Goal: Task Accomplishment & Management: Use online tool/utility

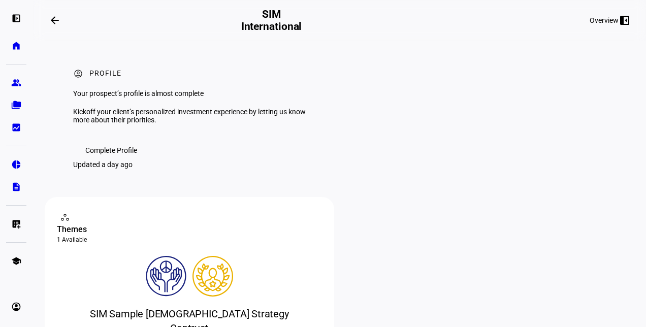
click at [118, 160] on span "Complete Profile" at bounding box center [111, 150] width 52 height 20
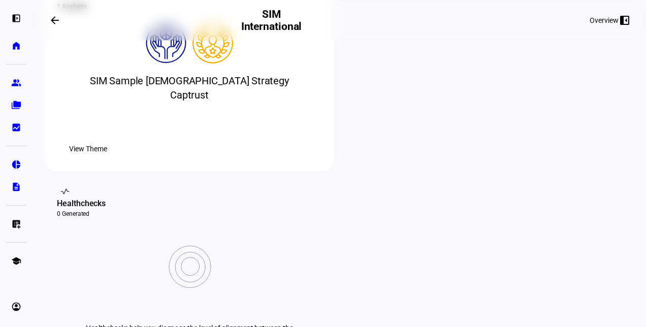
scroll to position [235, 0]
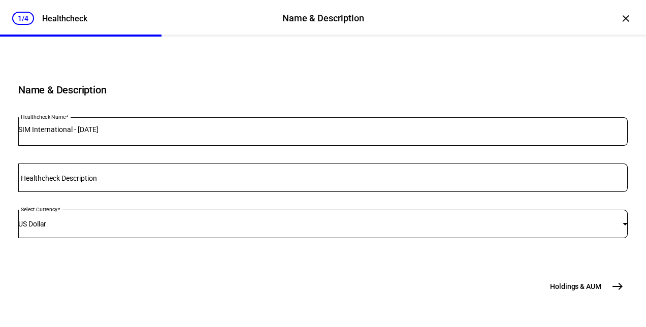
scroll to position [121, 0]
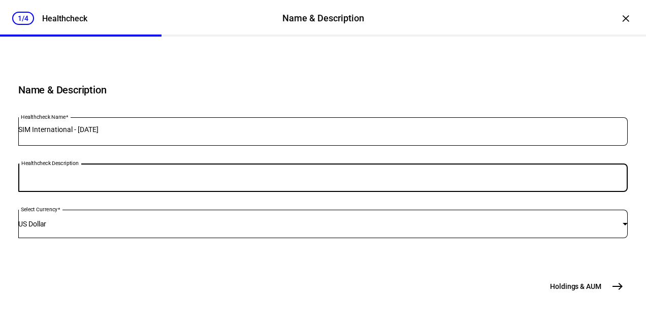
click at [167, 180] on input "Healthcheck Description" at bounding box center [322, 176] width 609 height 8
click at [611, 288] on mat-icon "east" at bounding box center [617, 286] width 12 height 12
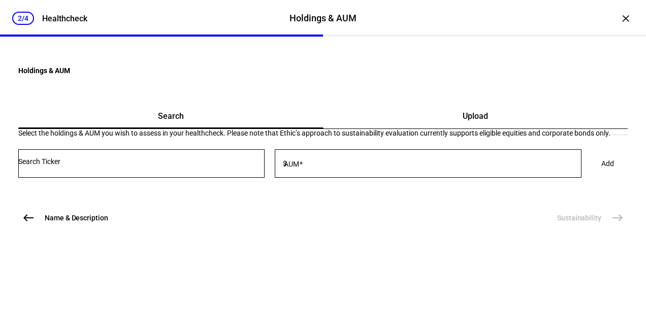
scroll to position [71, 0]
click at [463, 117] on span "Upload" at bounding box center [475, 116] width 25 height 24
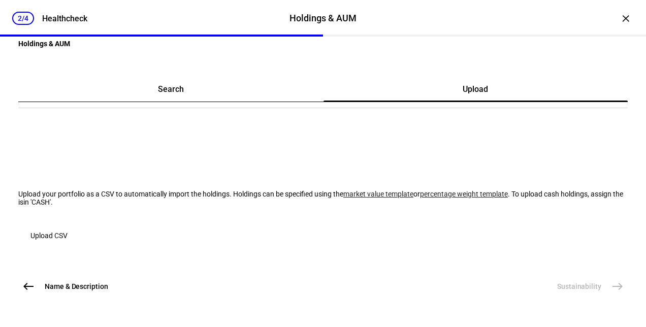
click at [80, 226] on span "button" at bounding box center [48, 235] width 61 height 24
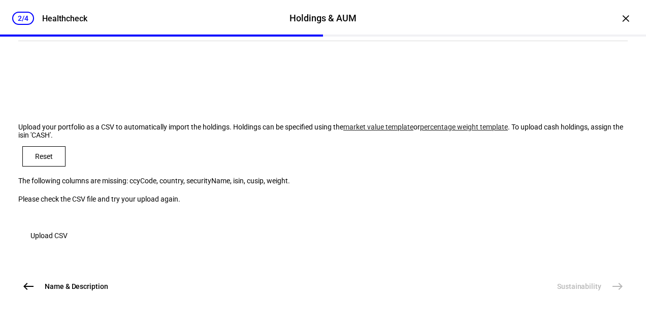
scroll to position [113, 0]
click at [343, 131] on link "market value template" at bounding box center [378, 127] width 70 height 8
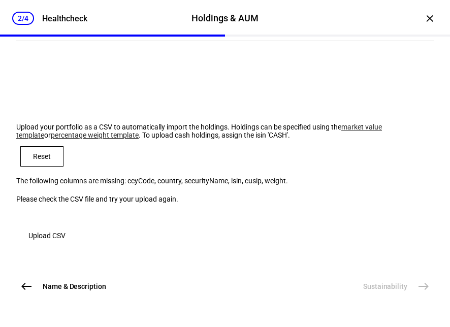
click at [66, 242] on span "Upload CSV" at bounding box center [46, 235] width 37 height 20
click at [66, 243] on span "Upload CSV" at bounding box center [46, 235] width 37 height 20
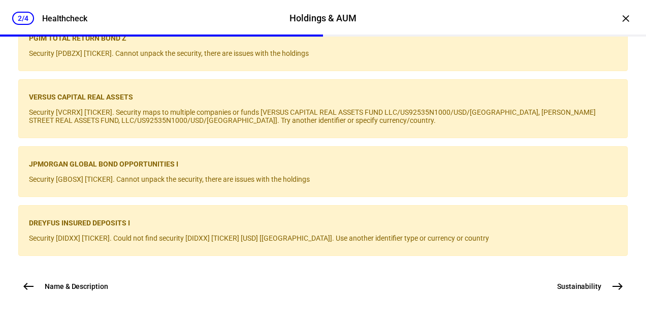
scroll to position [1852, 0]
